Goal: Task Accomplishment & Management: Manage account settings

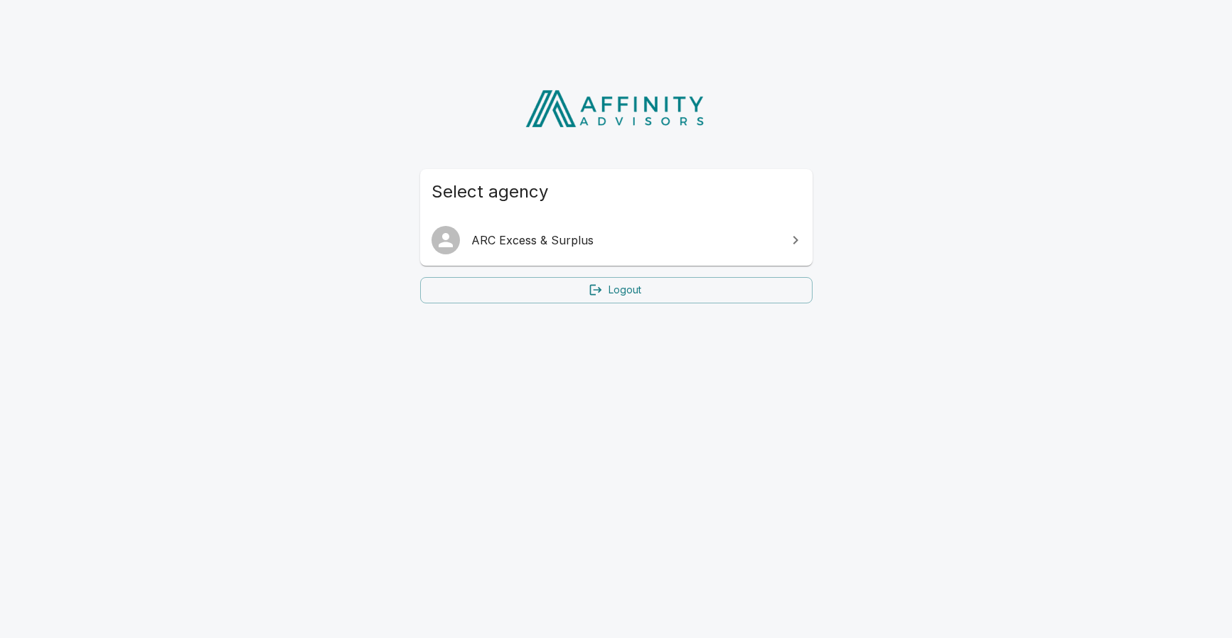
click at [579, 234] on span "ARC Excess & Surplus" at bounding box center [624, 240] width 307 height 17
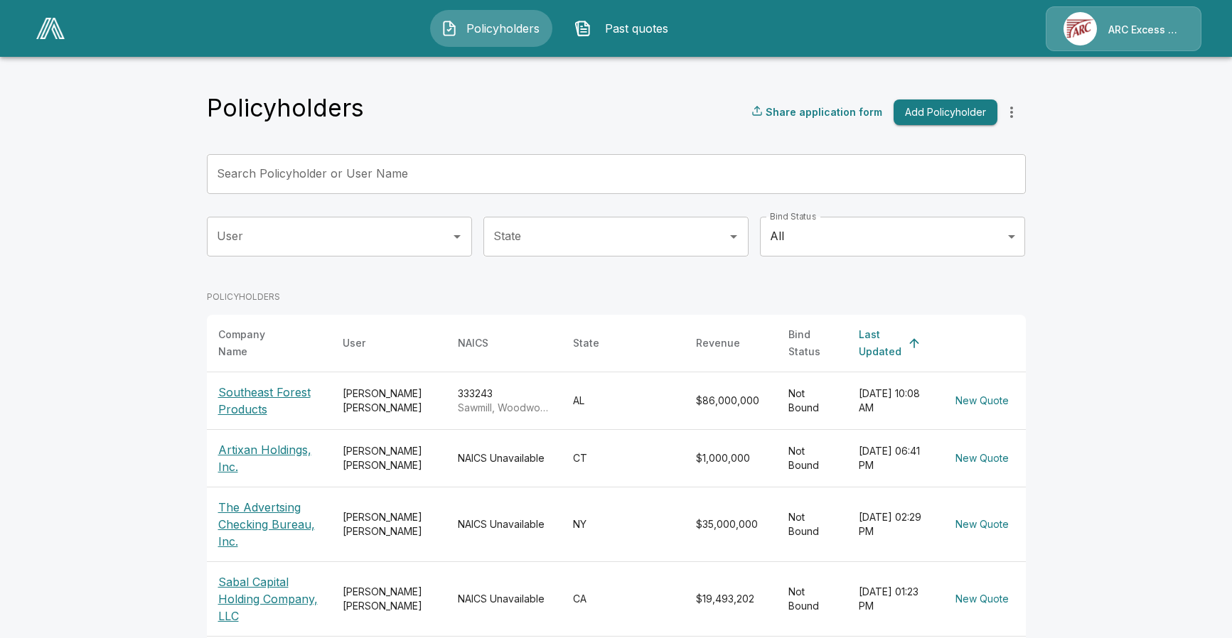
click at [1006, 119] on icon "more" at bounding box center [1011, 112] width 17 height 17
click at [1095, 31] on img at bounding box center [1080, 28] width 33 height 33
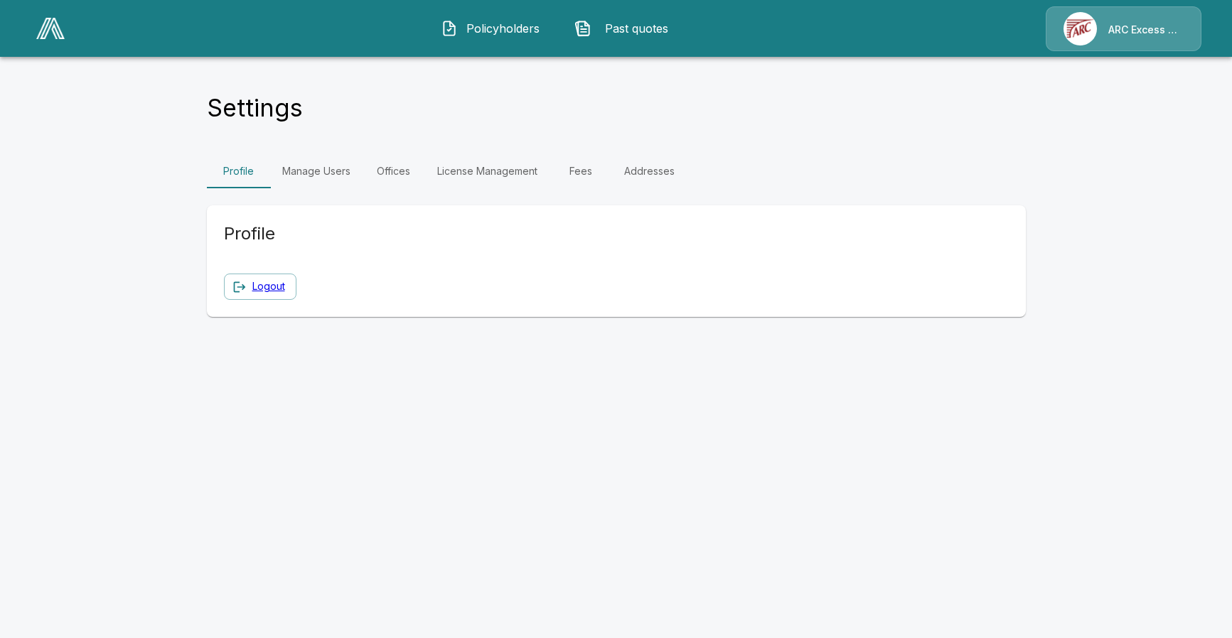
click at [314, 166] on link "Manage Users" at bounding box center [316, 171] width 91 height 34
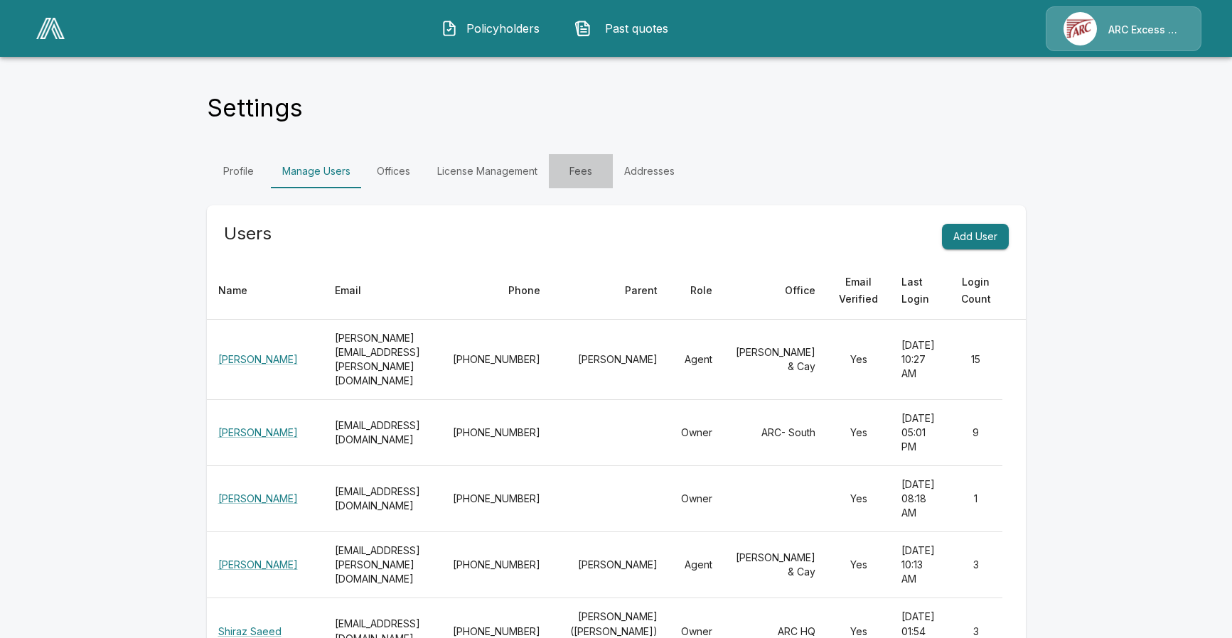
click at [580, 169] on link "Fees" at bounding box center [581, 171] width 64 height 34
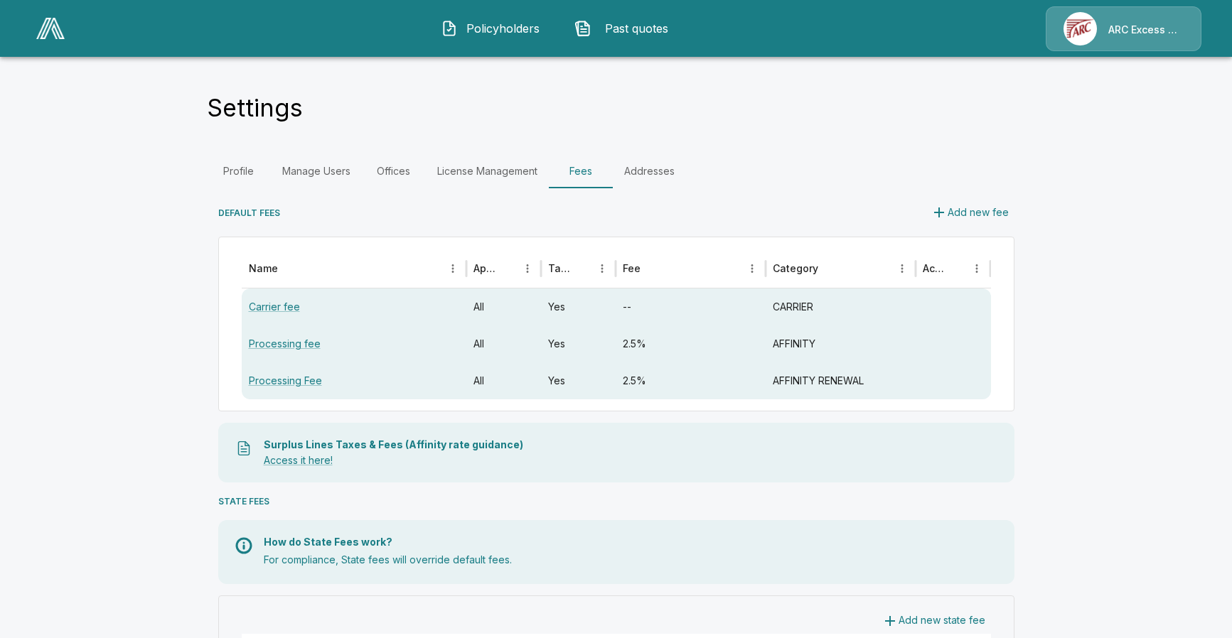
click at [950, 210] on button "Add new fee" at bounding box center [970, 213] width 90 height 26
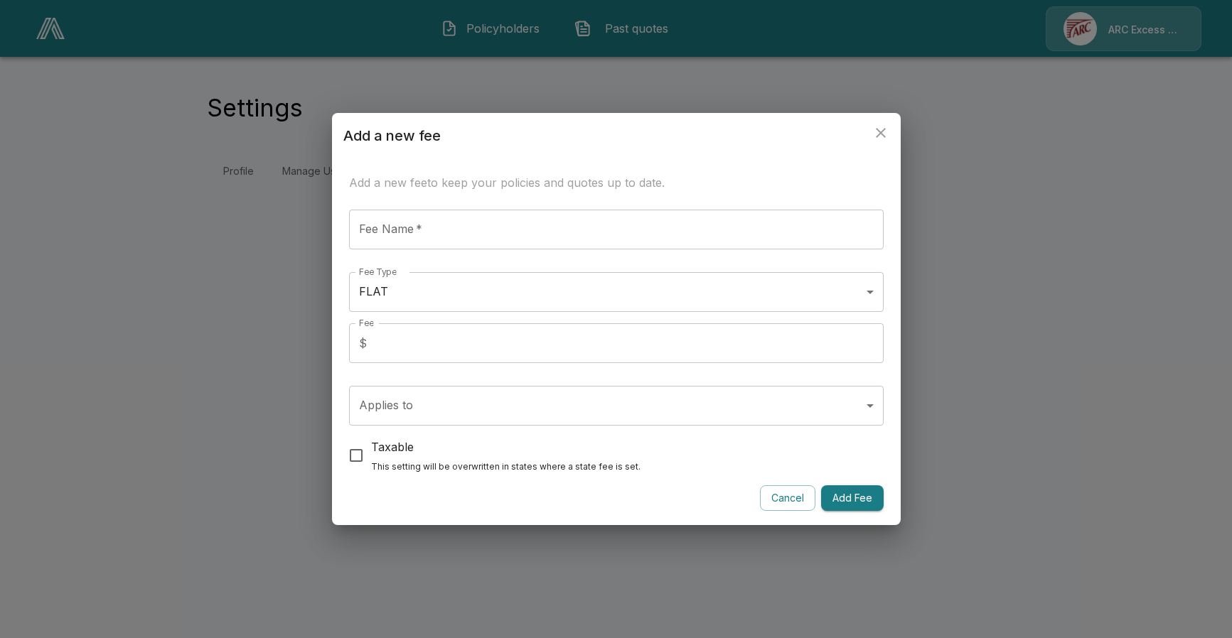
click at [859, 205] on body "1 Policyholders Past quotes ARC Excess & Surplus Settings Profile Manage Users …" at bounding box center [616, 102] width 1232 height 205
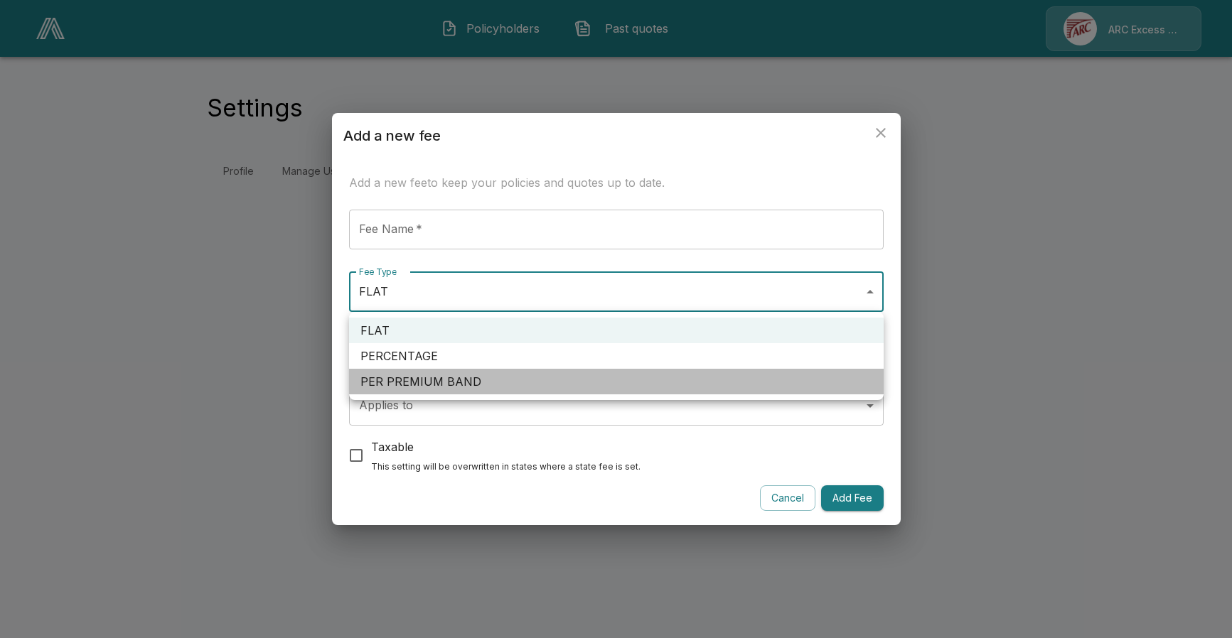
click at [621, 385] on li "PER PREMIUM BAND" at bounding box center [616, 382] width 535 height 26
type input "****"
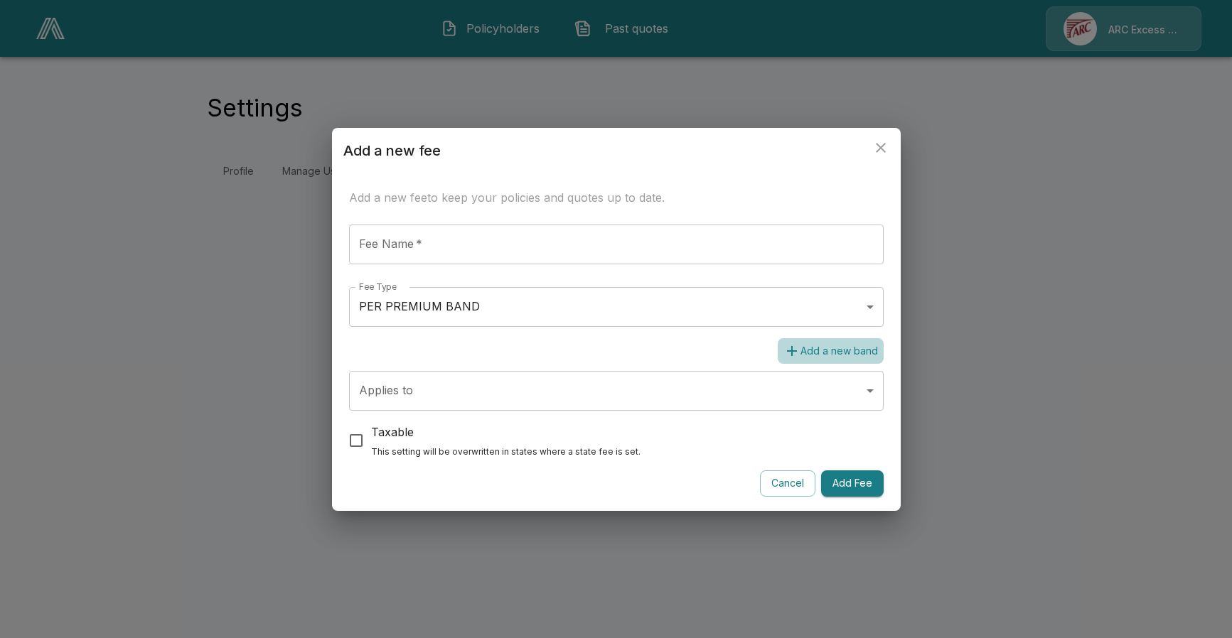
click at [814, 350] on button "Add a new band" at bounding box center [831, 351] width 106 height 26
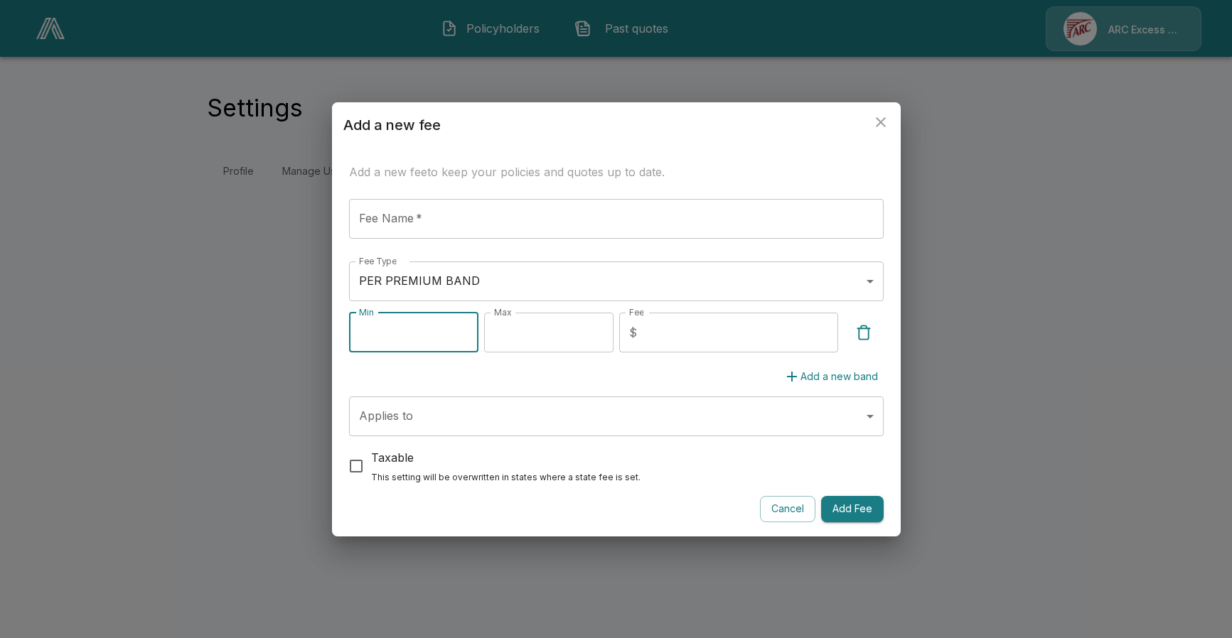
click at [796, 504] on button "Cancel" at bounding box center [787, 509] width 55 height 26
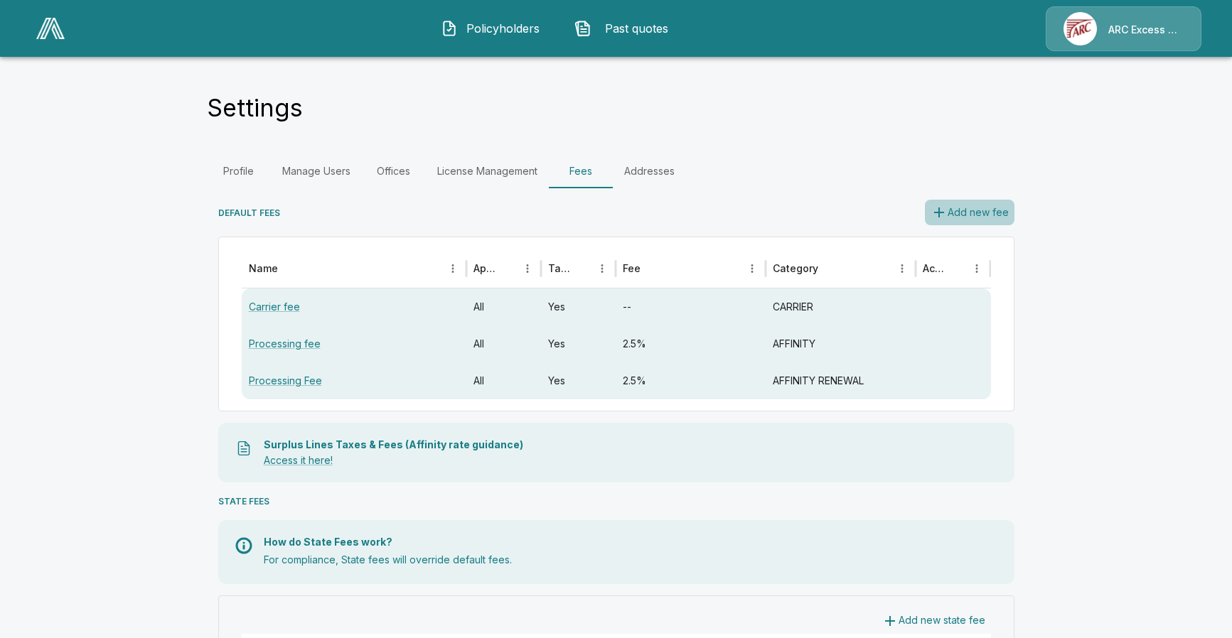
click at [985, 208] on button "Add new fee" at bounding box center [970, 213] width 90 height 26
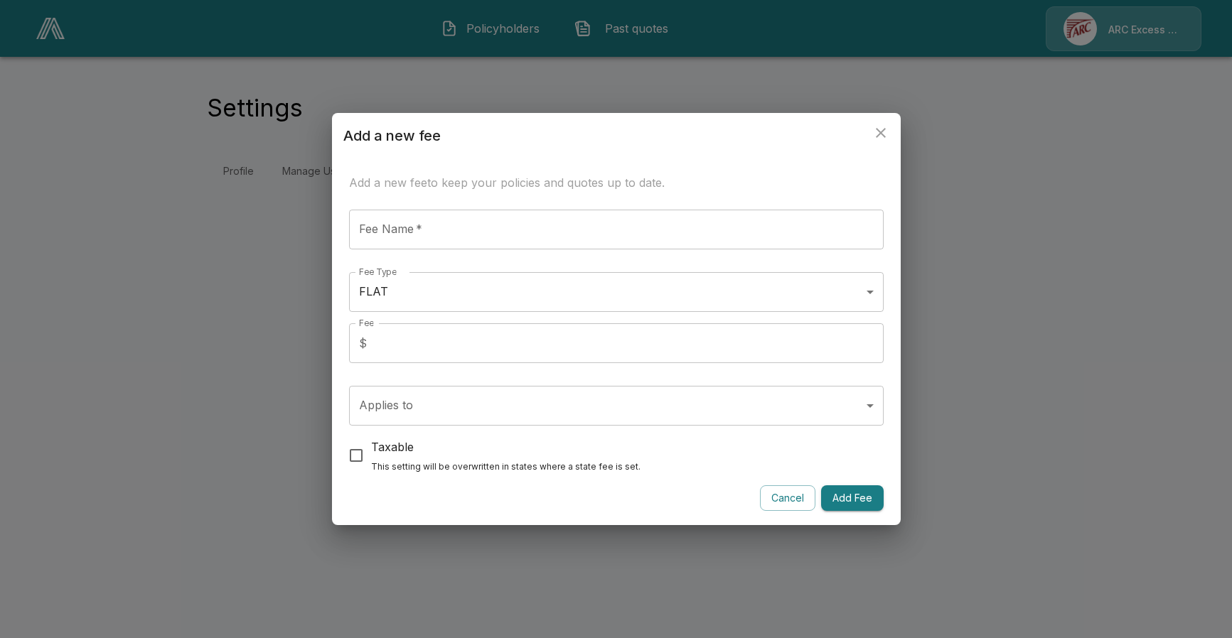
click at [867, 205] on body "1 Policyholders Past quotes ARC Excess & Surplus Settings Profile Manage Users …" at bounding box center [616, 102] width 1232 height 205
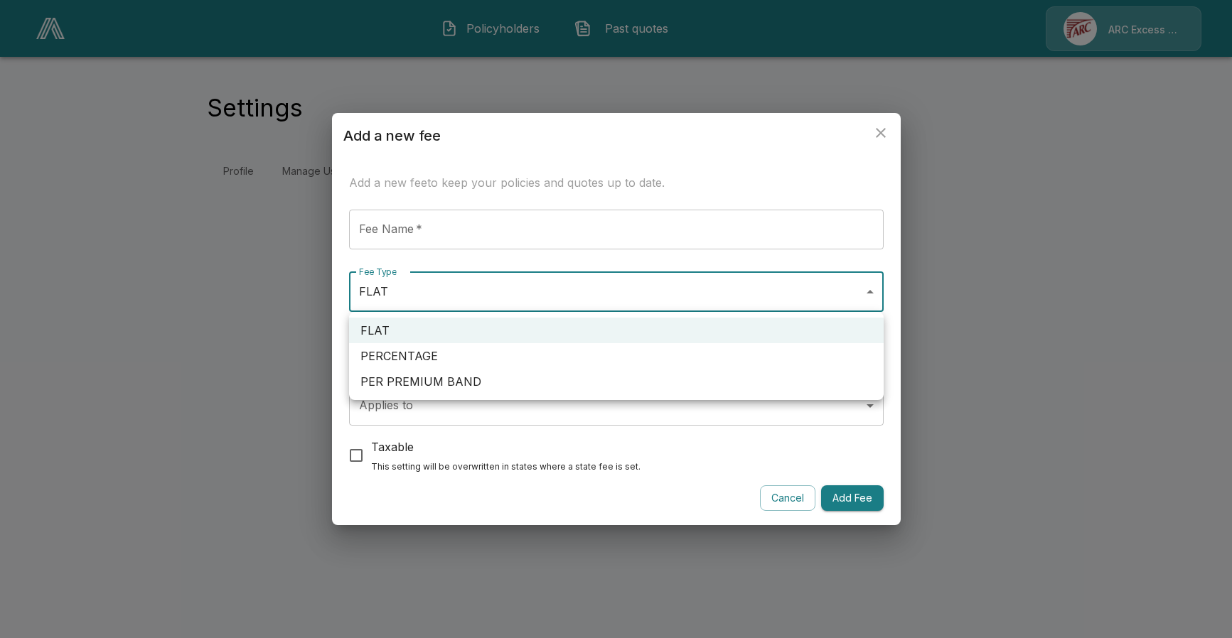
click at [464, 419] on div at bounding box center [616, 319] width 1232 height 638
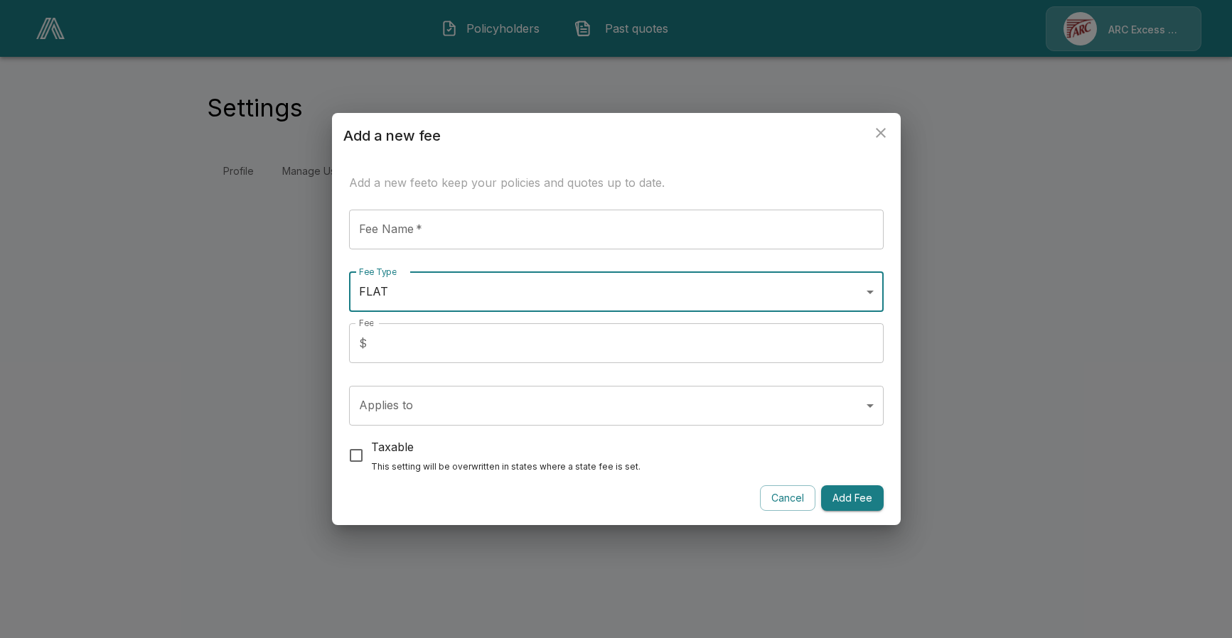
click at [464, 205] on body "1 Policyholders Past quotes ARC Excess & Surplus Settings Profile Manage Users …" at bounding box center [616, 102] width 1232 height 205
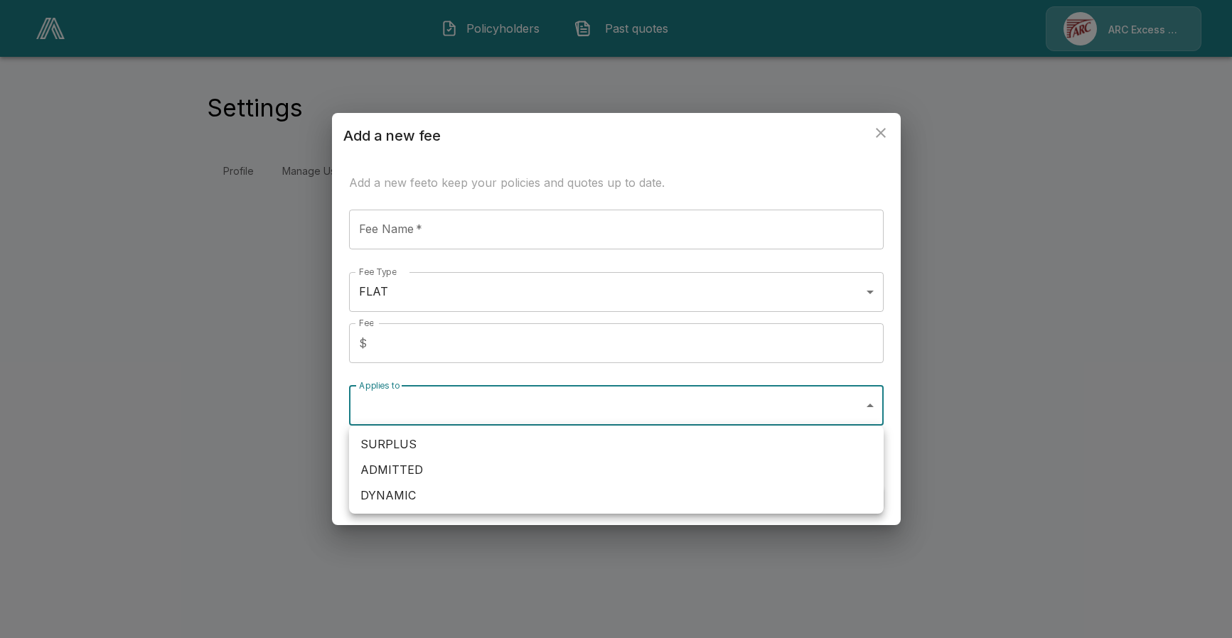
click at [446, 444] on li "SURPLUS" at bounding box center [616, 445] width 535 height 26
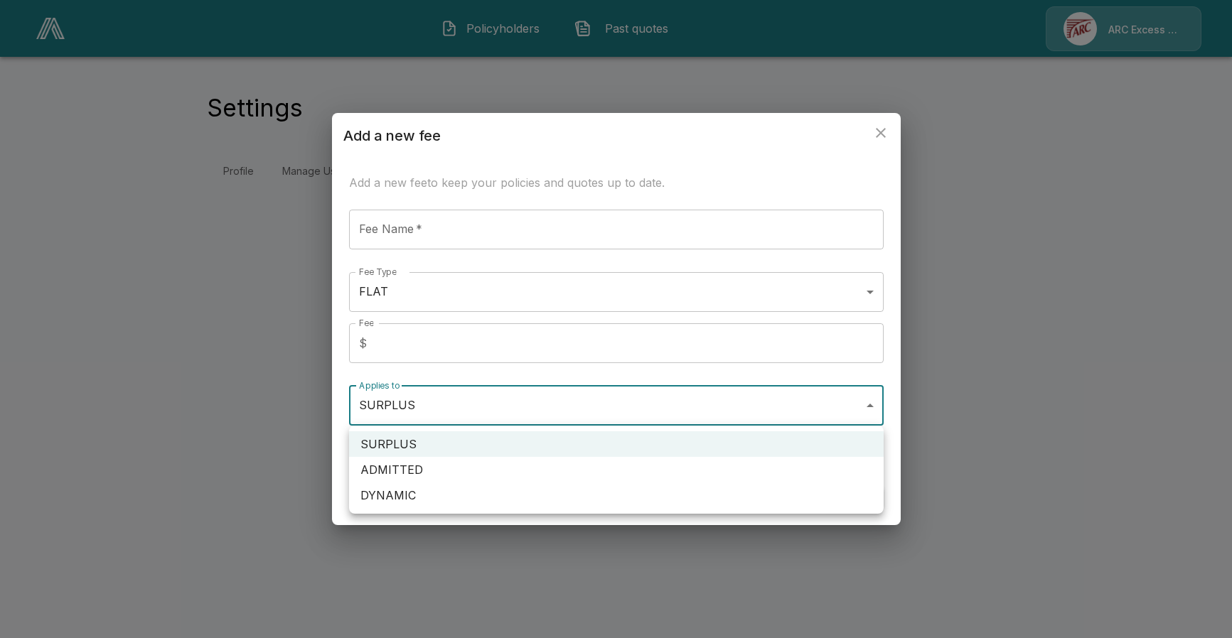
click at [384, 520] on div at bounding box center [616, 319] width 1232 height 638
click at [475, 205] on body "1 Policyholders Past quotes ARC Excess & Surplus Settings Profile Manage Users …" at bounding box center [616, 102] width 1232 height 205
click at [454, 490] on li "DYNAMIC" at bounding box center [616, 496] width 535 height 26
type input "**********"
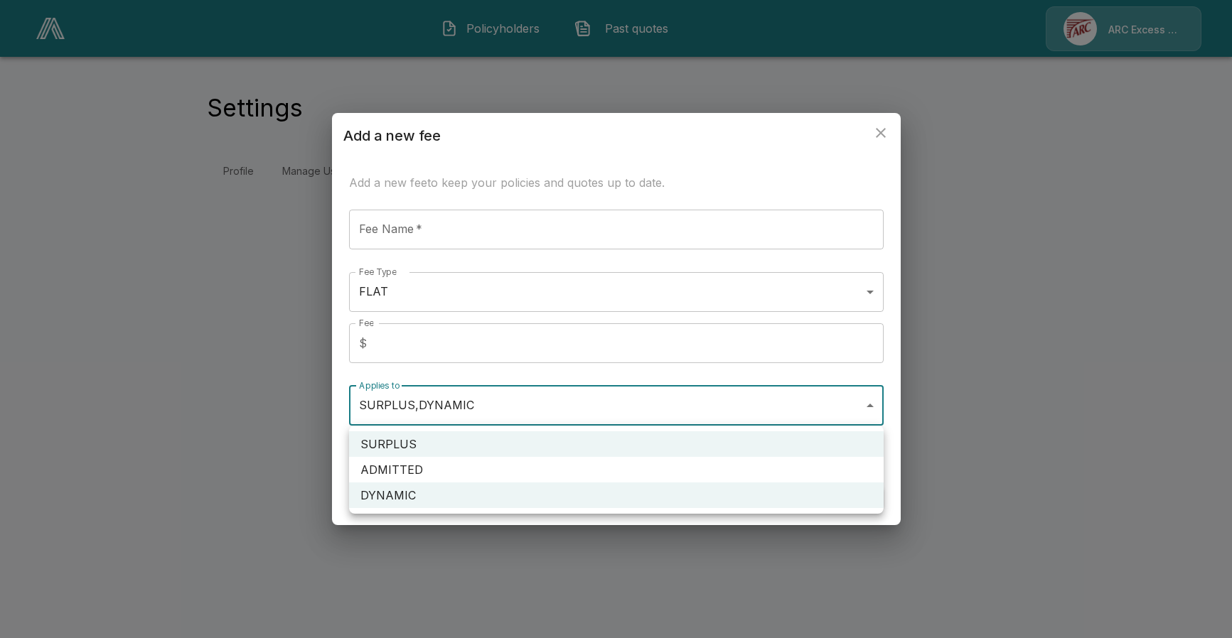
click at [446, 291] on div at bounding box center [616, 319] width 1232 height 638
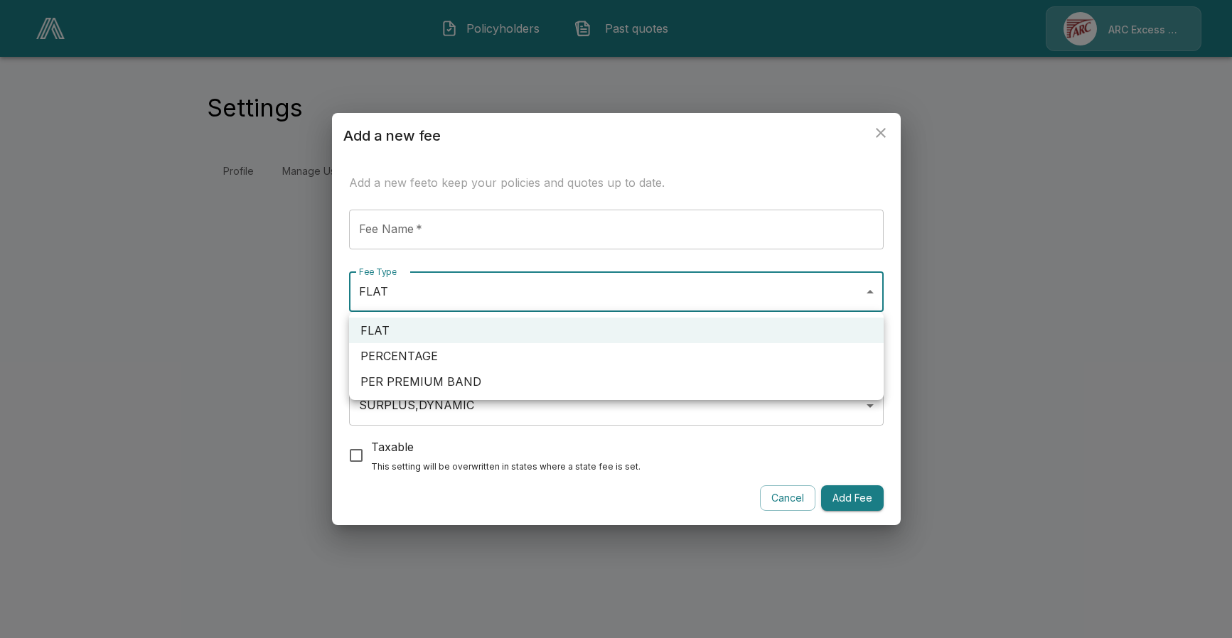
click at [503, 205] on body "**********" at bounding box center [616, 102] width 1232 height 205
click at [794, 491] on div at bounding box center [616, 319] width 1232 height 638
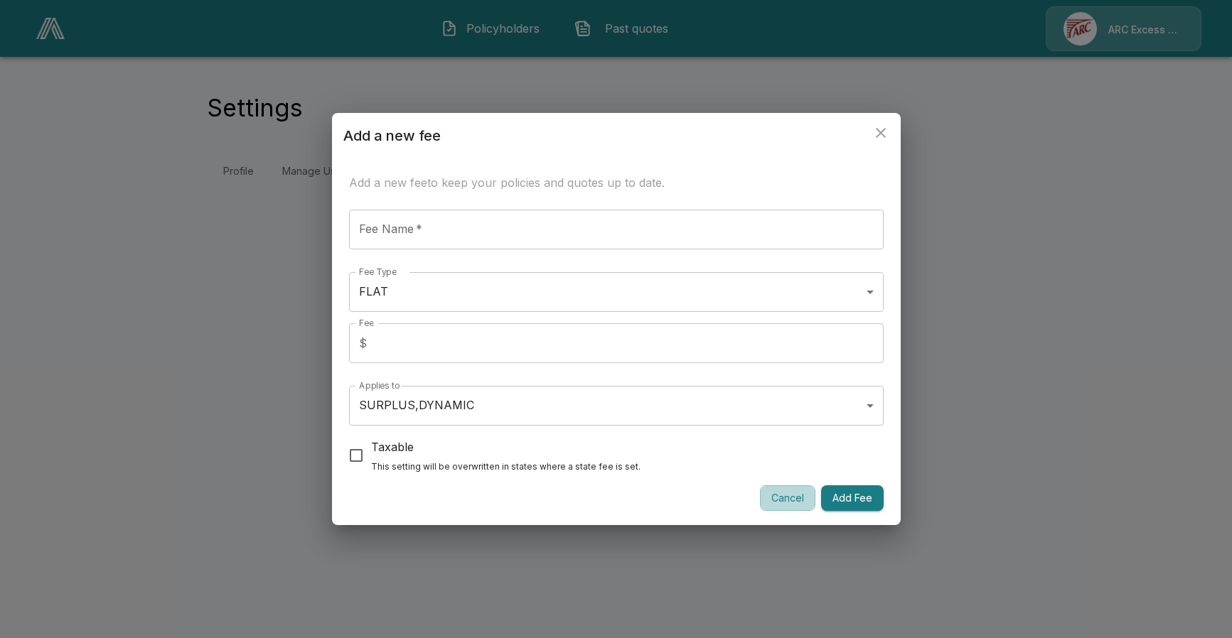
click at [796, 495] on button "Cancel" at bounding box center [787, 499] width 55 height 26
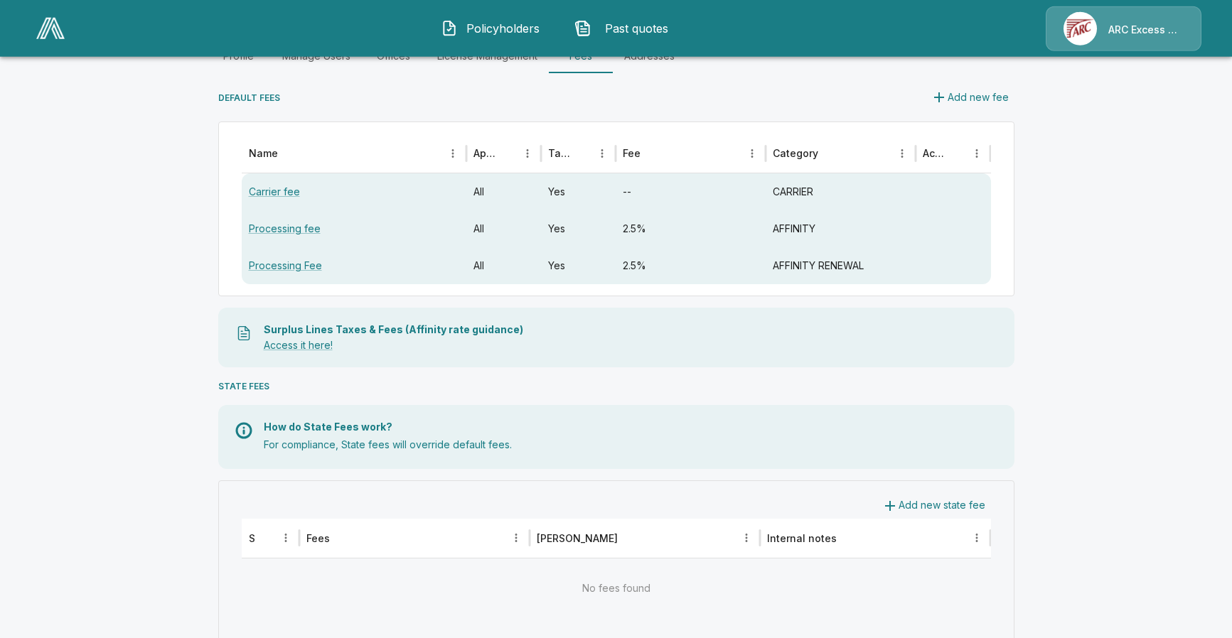
scroll to position [150, 0]
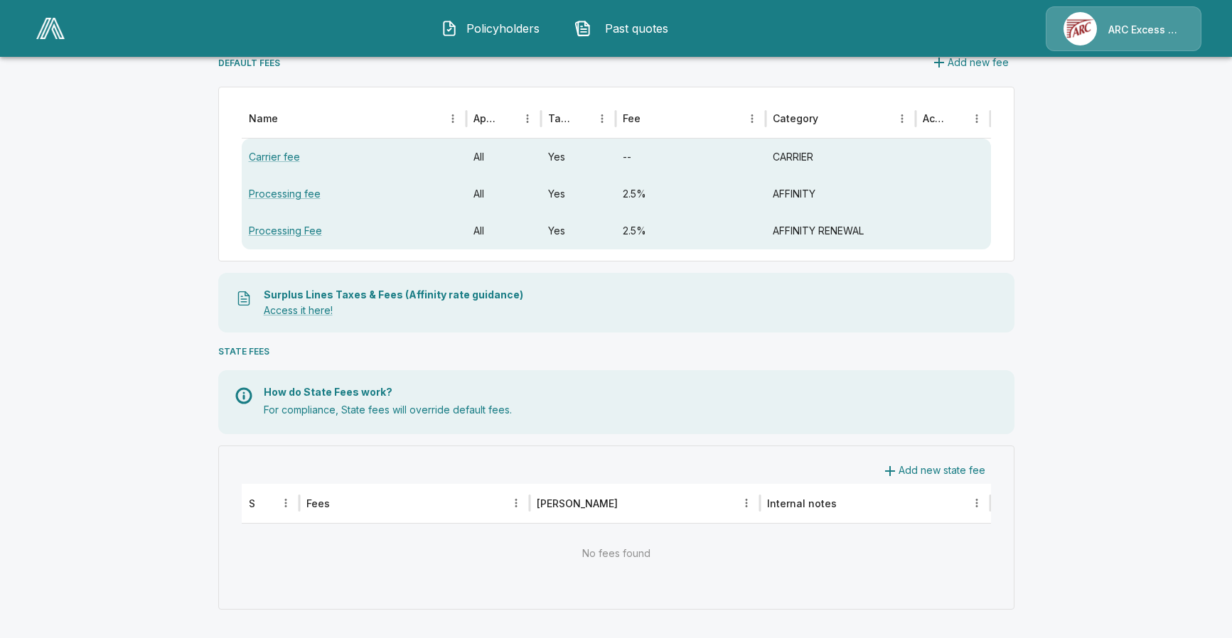
click at [911, 471] on button "Add new state fee" at bounding box center [933, 471] width 115 height 26
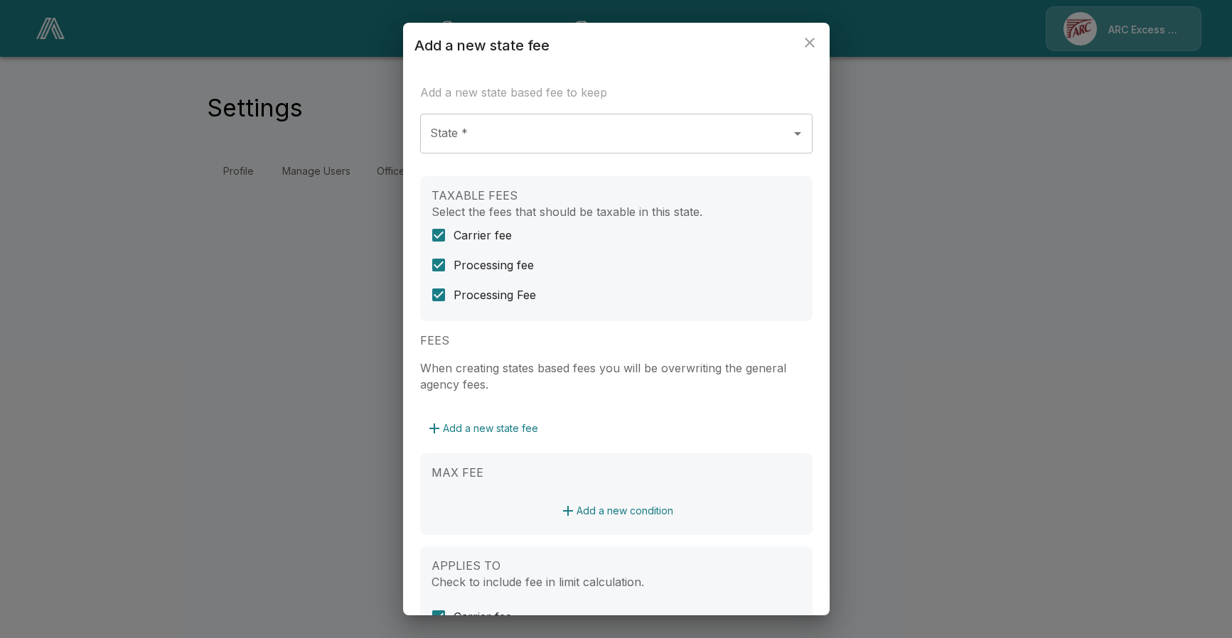
click at [960, 296] on div "Add a new state fee Add a new state based fee to keep State * State * TAXABLE F…" at bounding box center [616, 319] width 1232 height 638
